Goal: Task Accomplishment & Management: Use online tool/utility

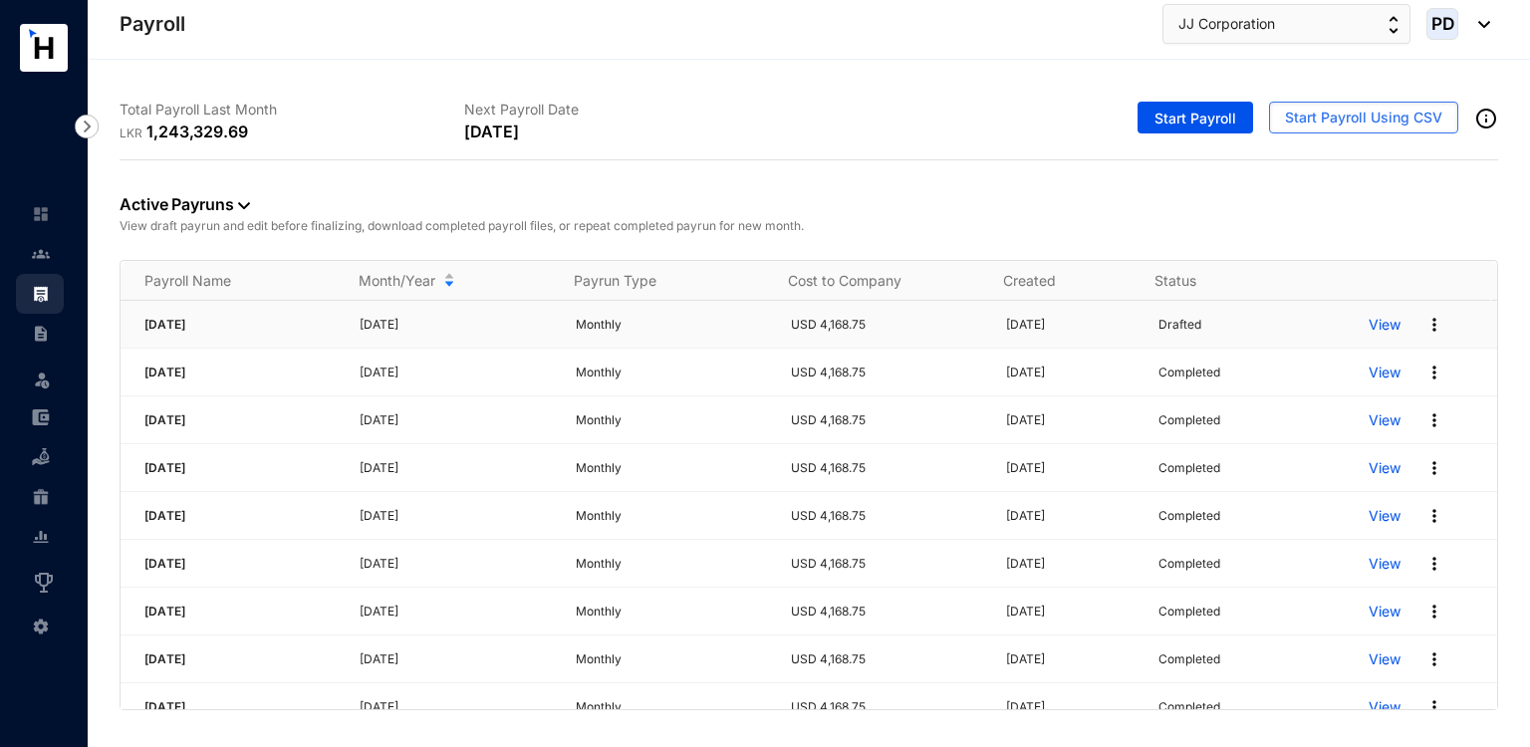
click at [1376, 329] on p "View" at bounding box center [1384, 325] width 32 height 20
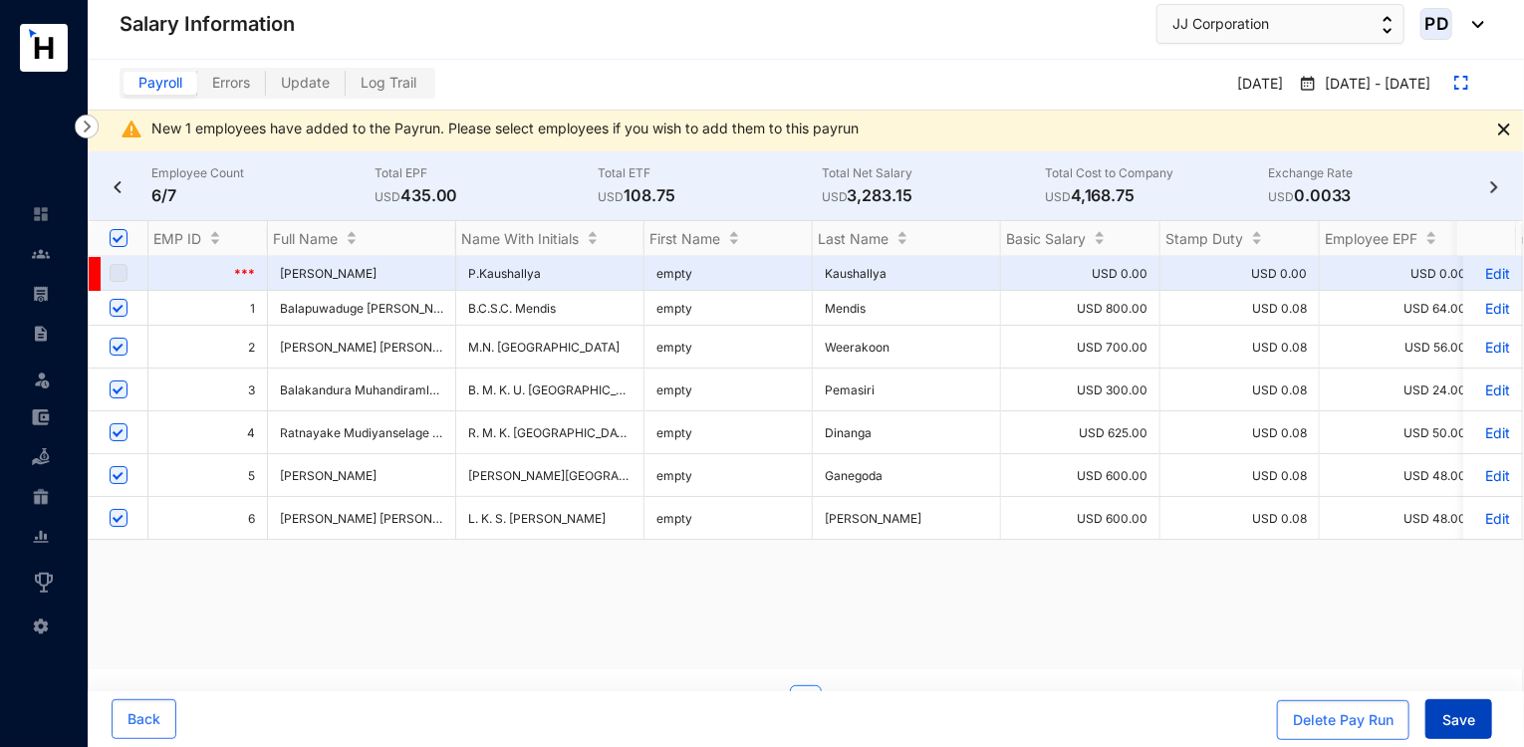
click at [1469, 730] on span "Save" at bounding box center [1458, 720] width 33 height 20
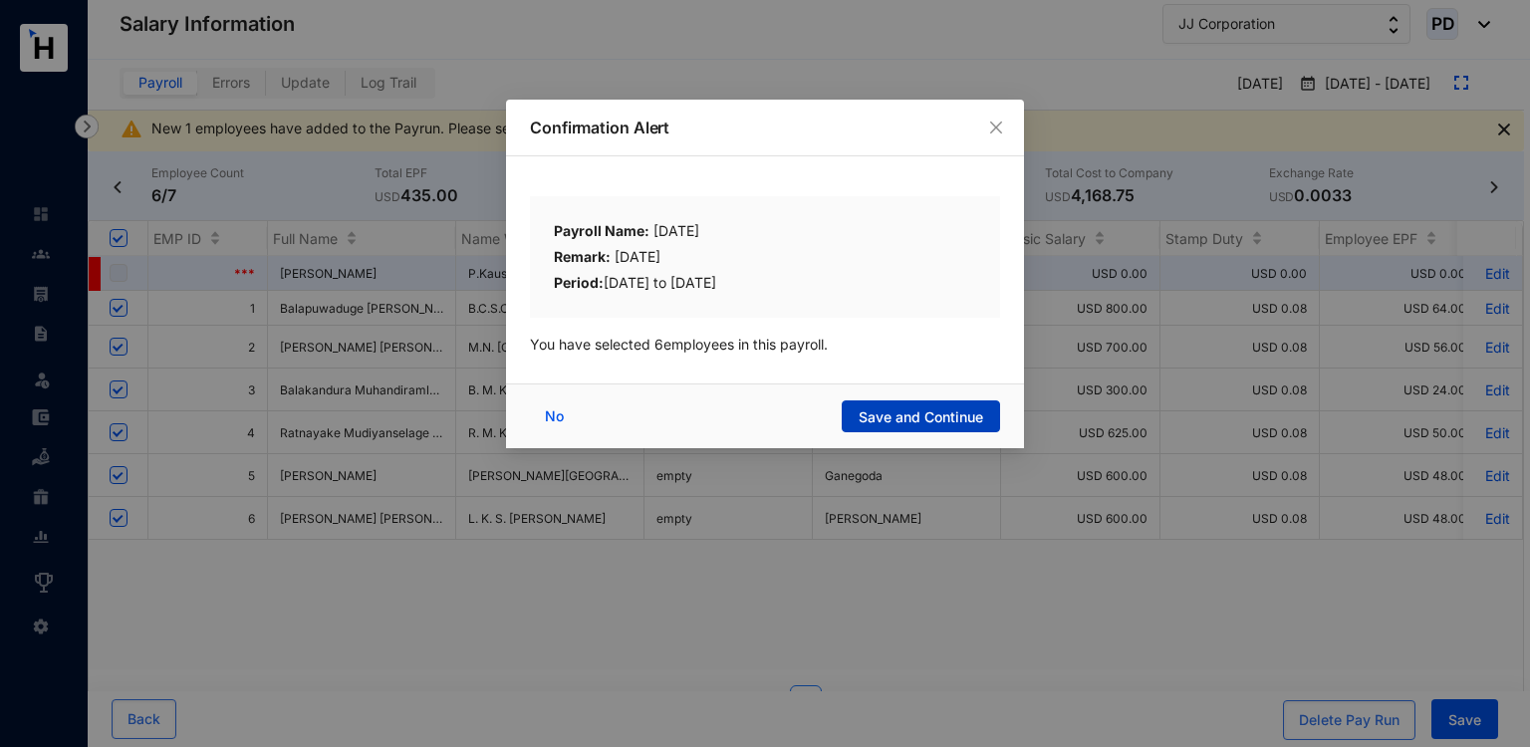
click at [972, 414] on span "Save and Continue" at bounding box center [921, 417] width 124 height 20
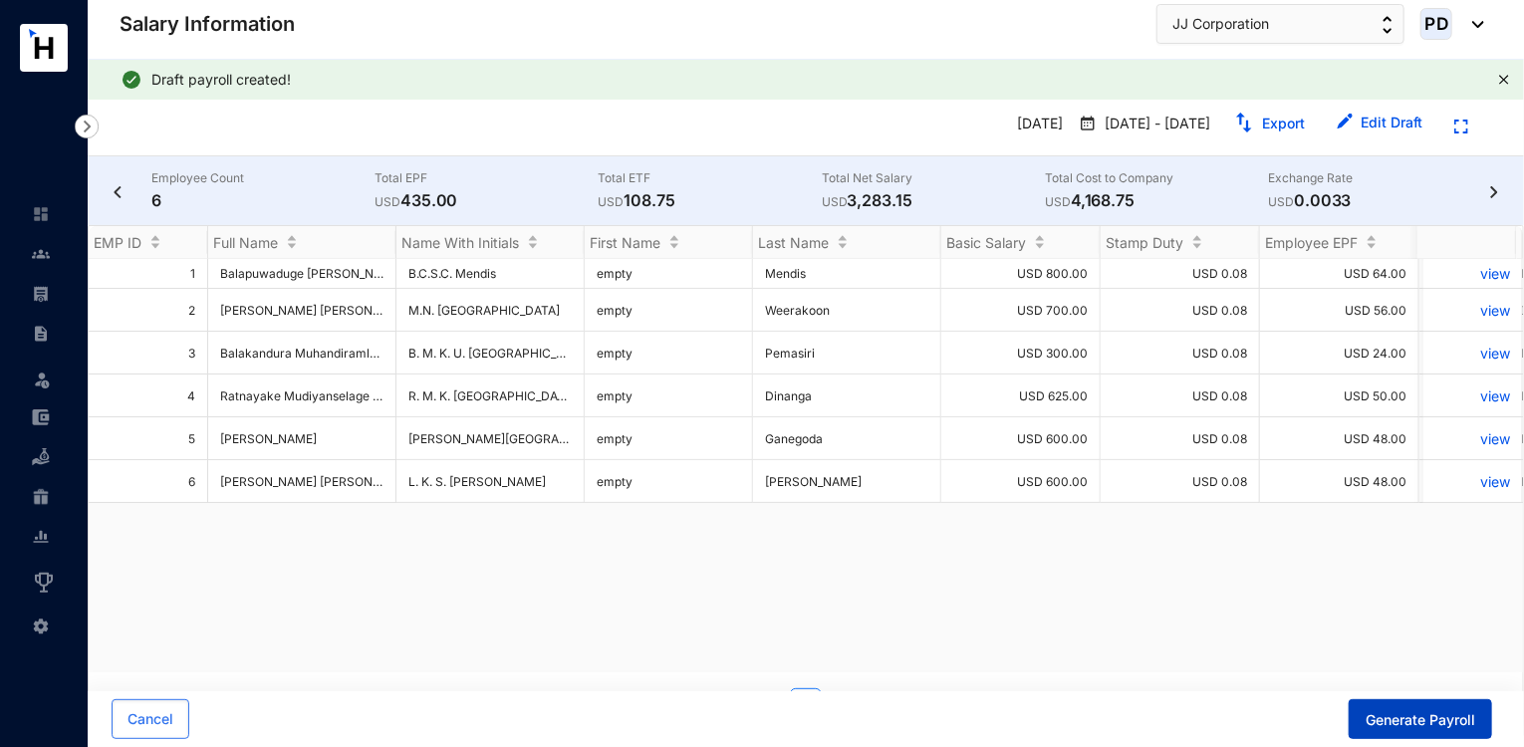
click at [1400, 718] on span "Generate Payroll" at bounding box center [1420, 720] width 110 height 20
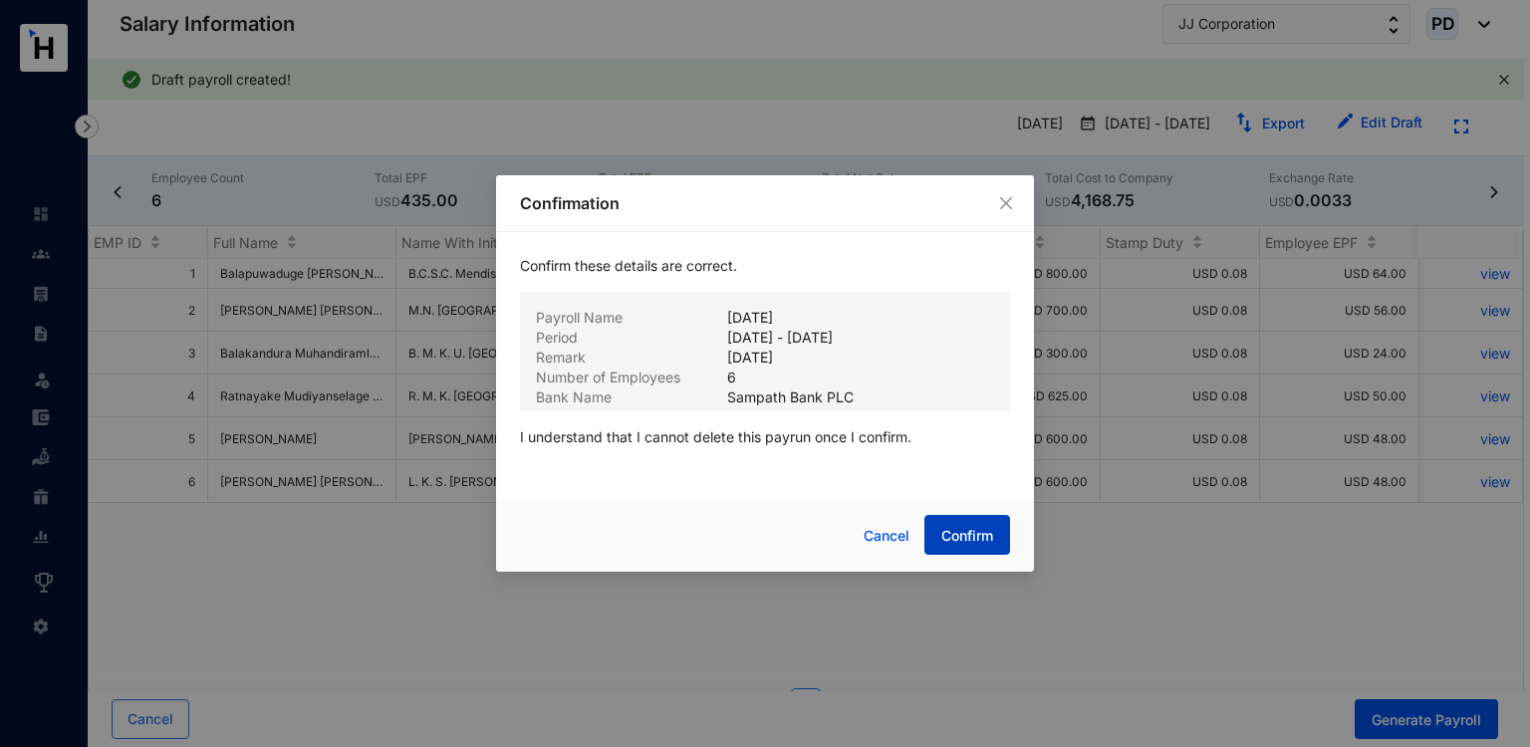
click at [980, 551] on button "Confirm" at bounding box center [967, 535] width 86 height 40
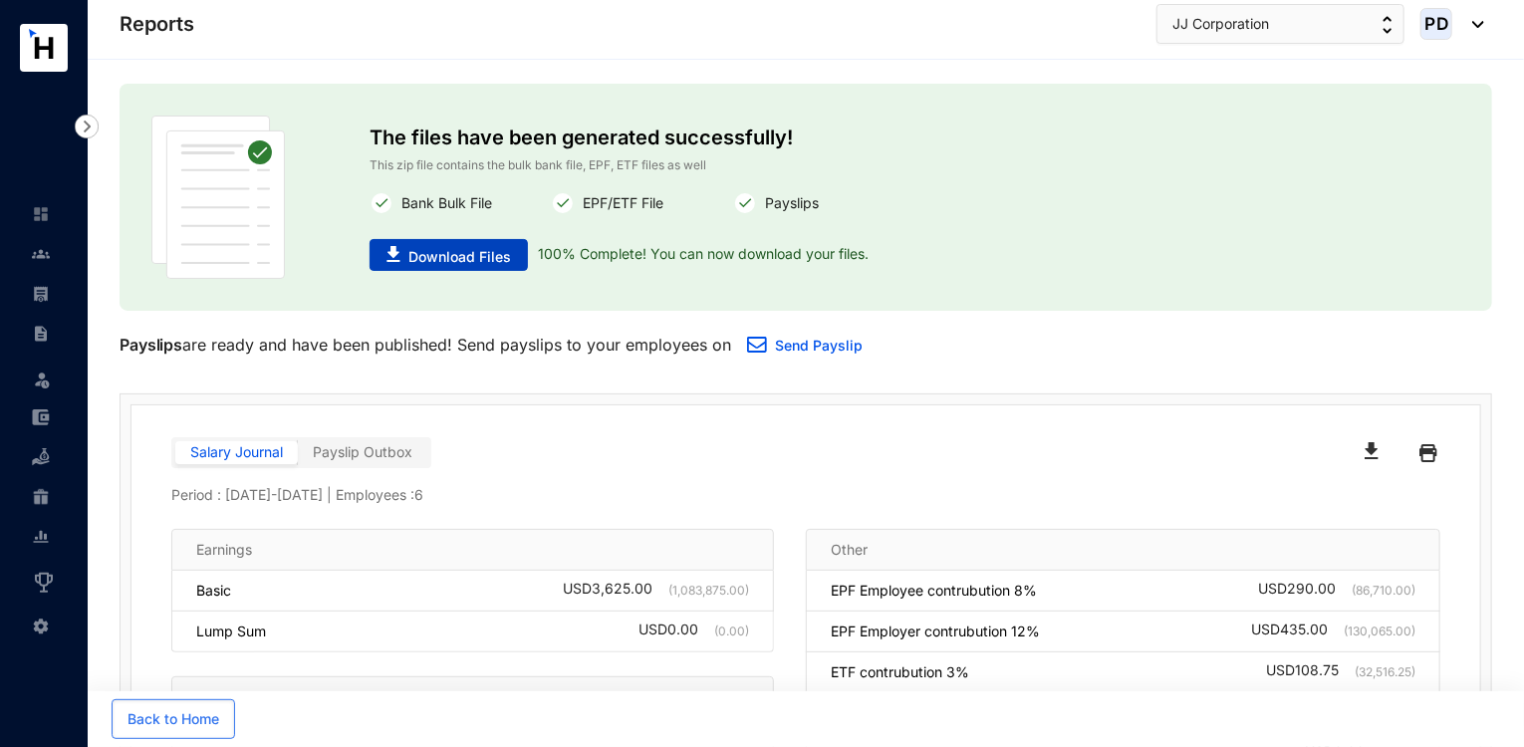
click at [491, 267] on button "Download Files" at bounding box center [449, 255] width 158 height 32
